Goal: Transaction & Acquisition: Purchase product/service

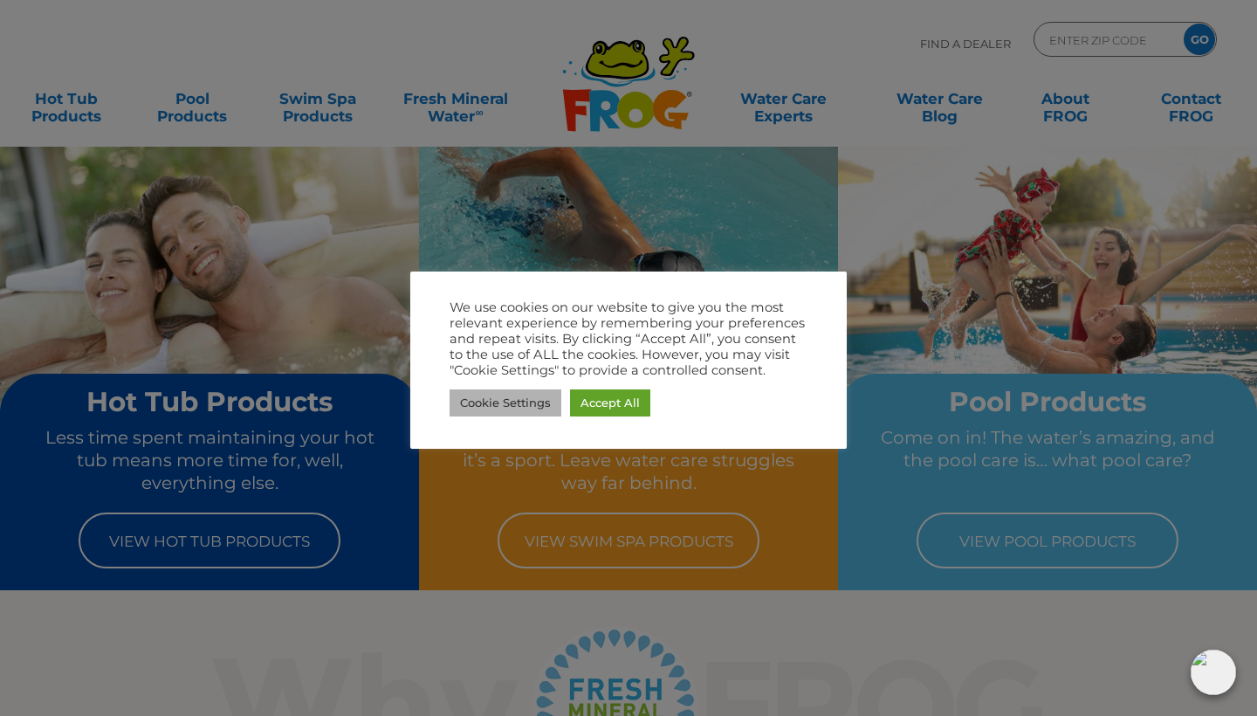
click at [516, 403] on link "Cookie Settings" at bounding box center [506, 402] width 112 height 27
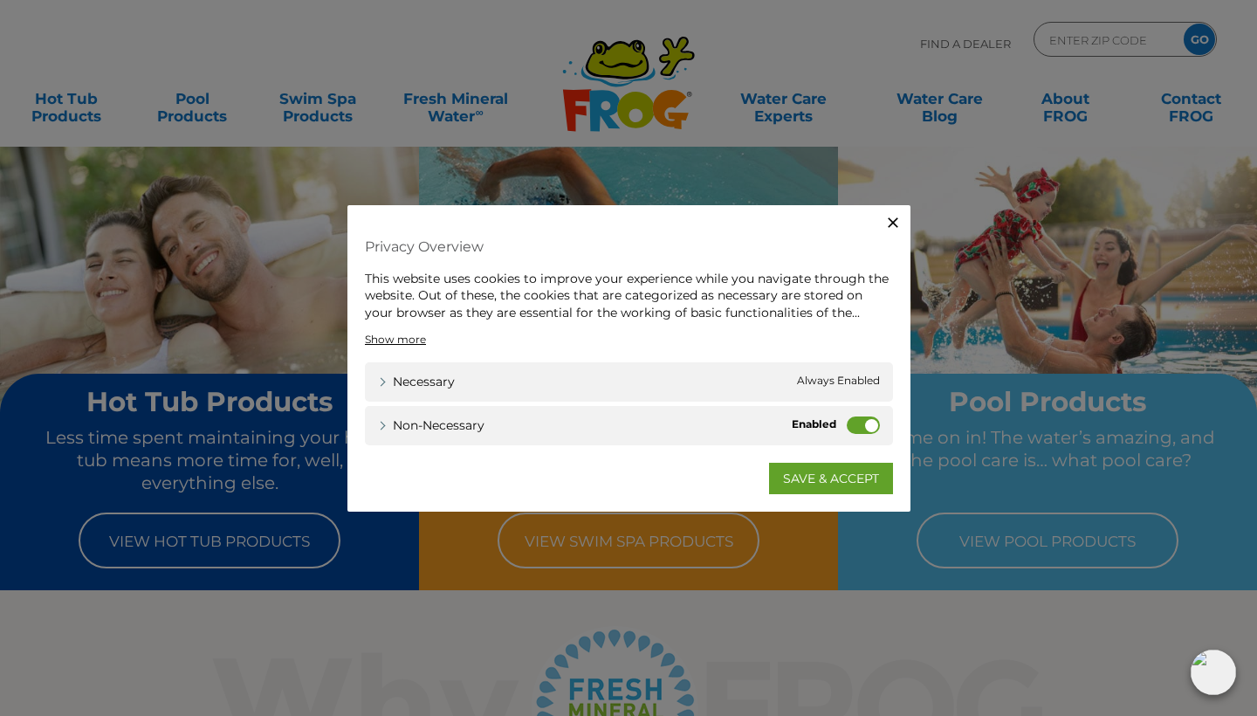
click at [851, 424] on label "Non-necessary" at bounding box center [863, 425] width 33 height 17
click at [0, 0] on input "Non-necessary" at bounding box center [0, 0] width 0 height 0
click at [835, 475] on link "SAVE & ACCEPT" at bounding box center [831, 478] width 124 height 31
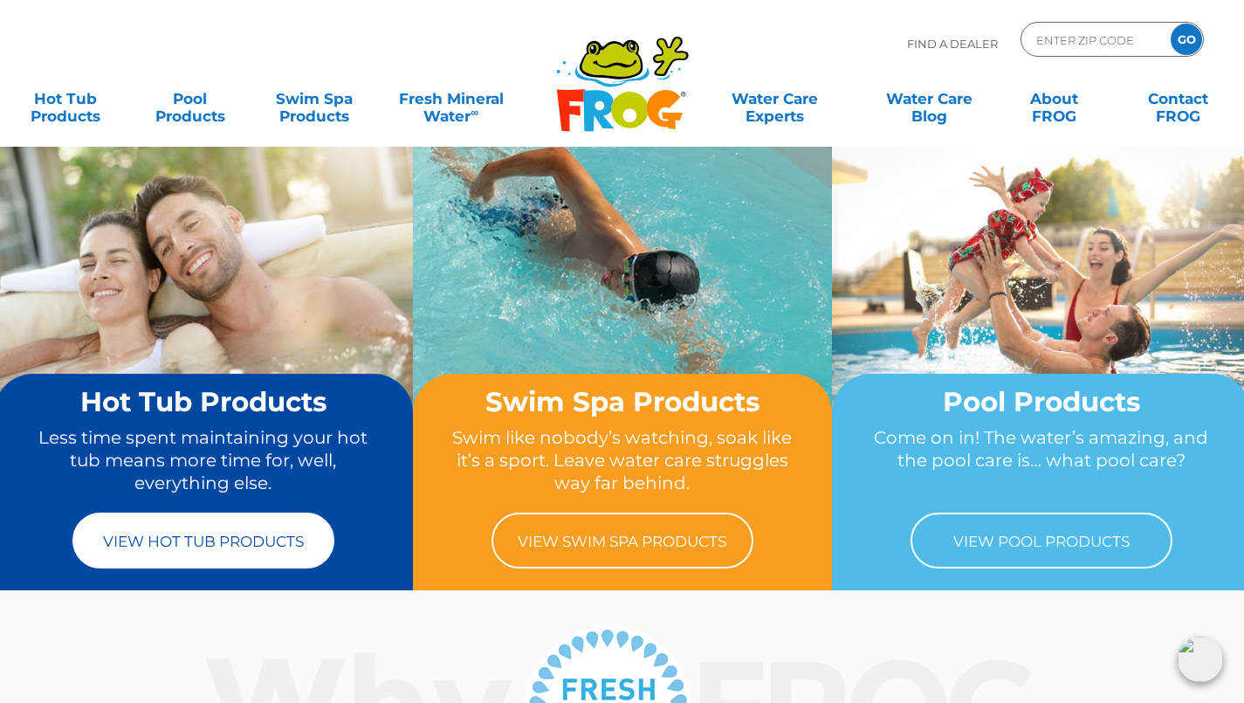
click at [201, 549] on link "View Hot Tub Products" at bounding box center [203, 541] width 262 height 56
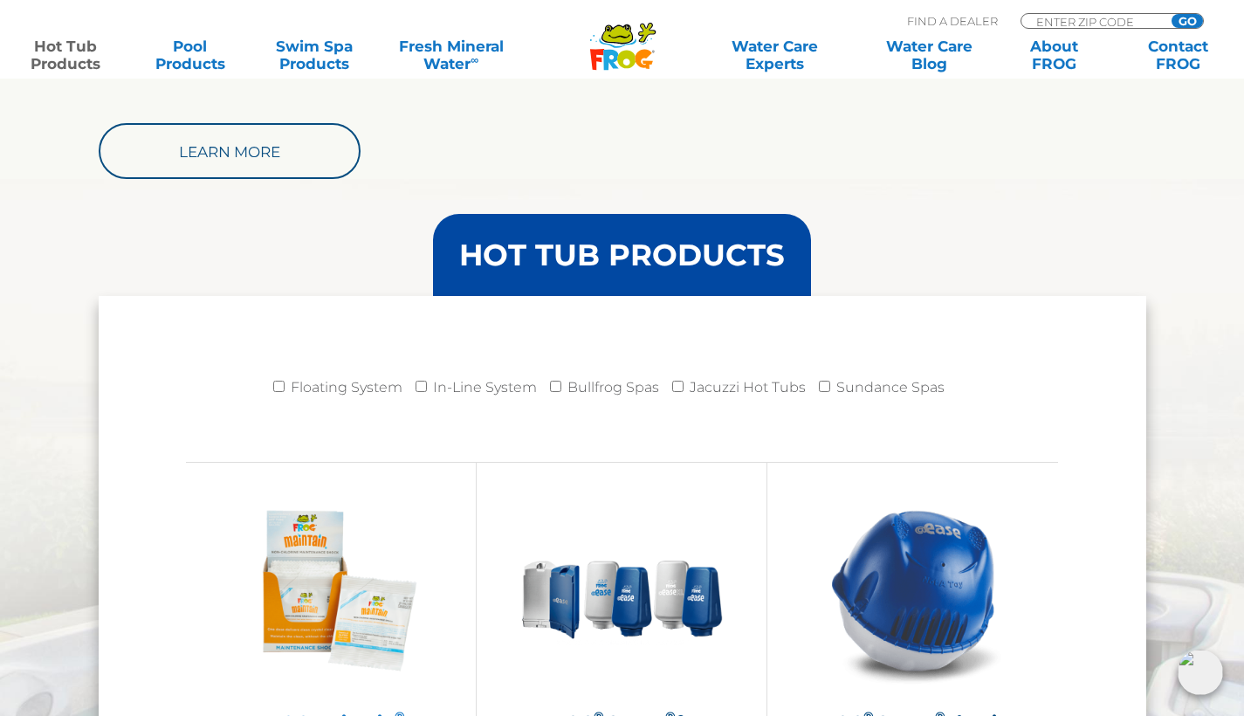
scroll to position [1580, 0]
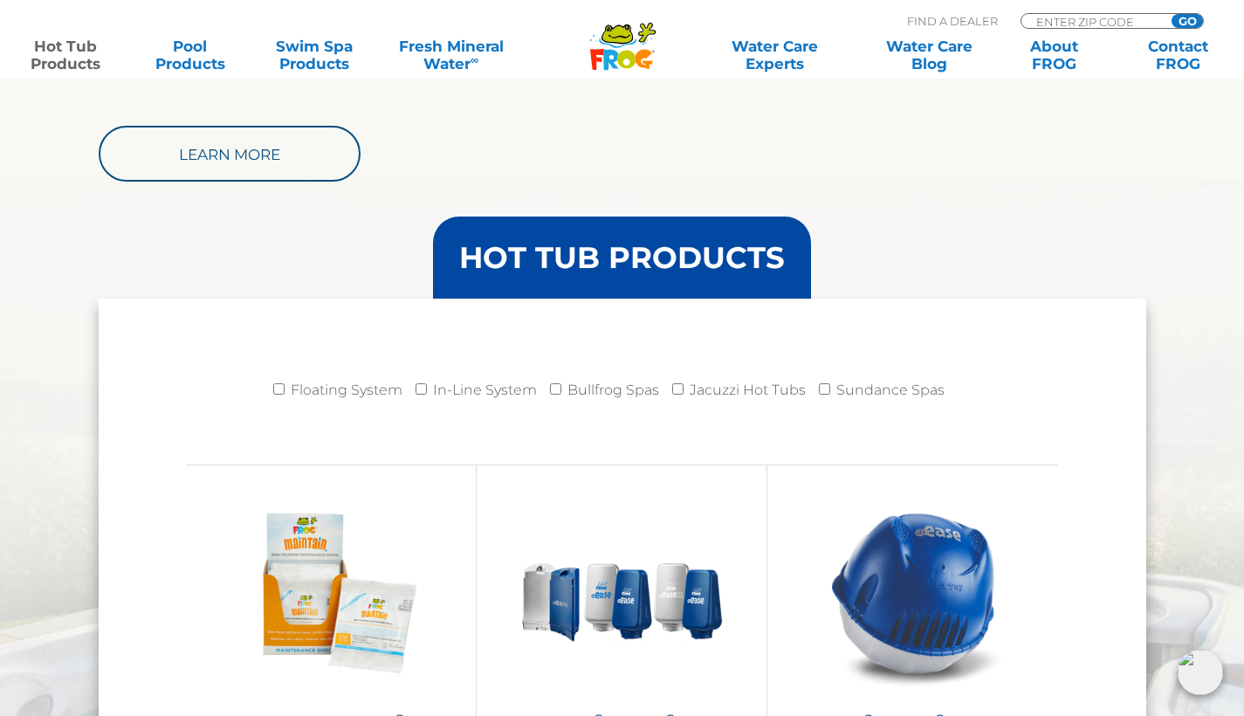
click at [682, 391] on input "Jacuzzi Hot Tubs" at bounding box center [677, 388] width 11 height 11
checkbox input "true"
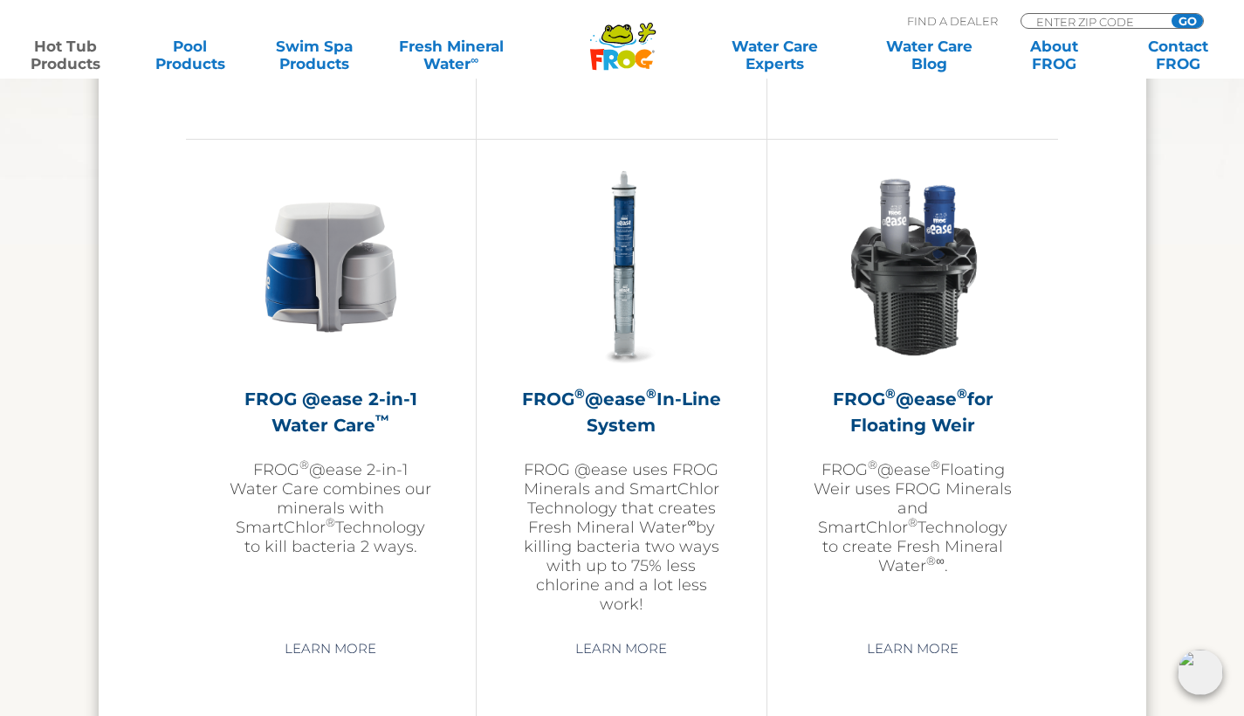
scroll to position [2491, 0]
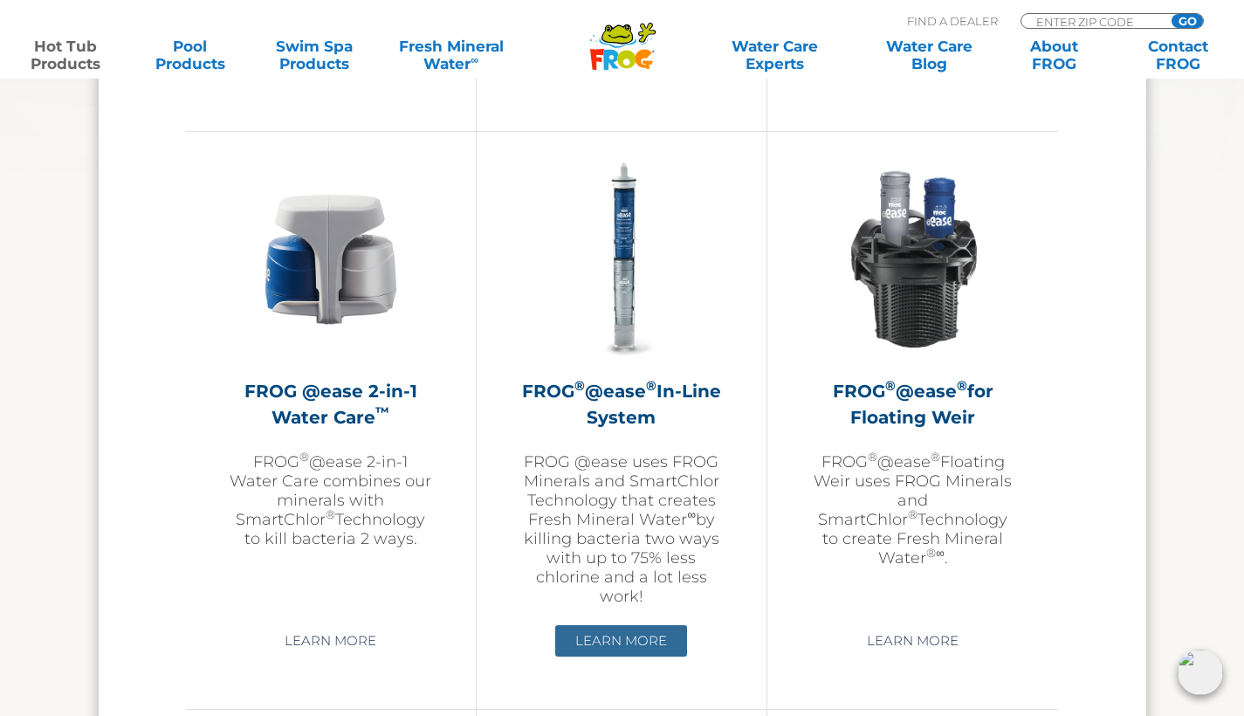
click at [630, 657] on link "Learn More" at bounding box center [621, 640] width 132 height 31
